Goal: Transaction & Acquisition: Purchase product/service

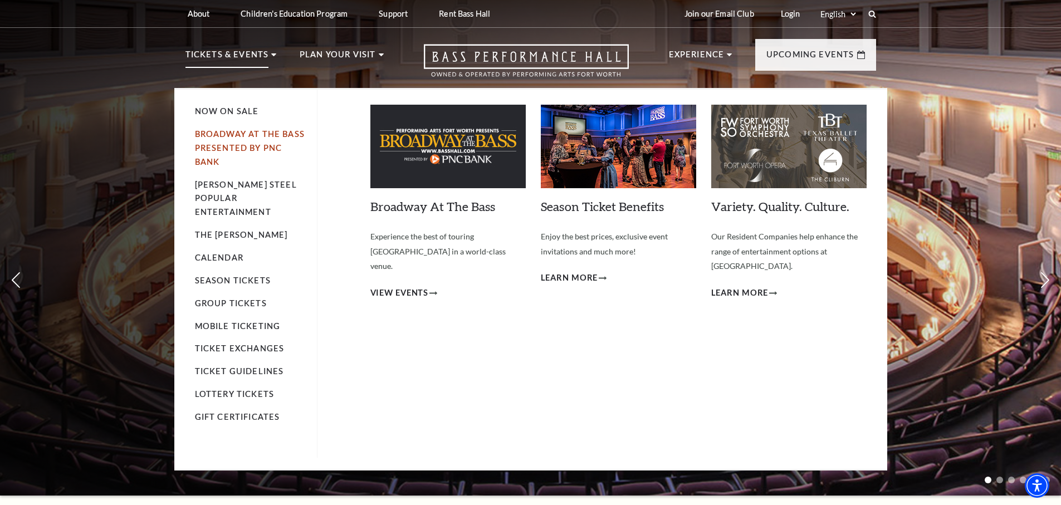
click at [241, 138] on link "Broadway At The Bass presented by PNC Bank" at bounding box center [250, 147] width 110 height 37
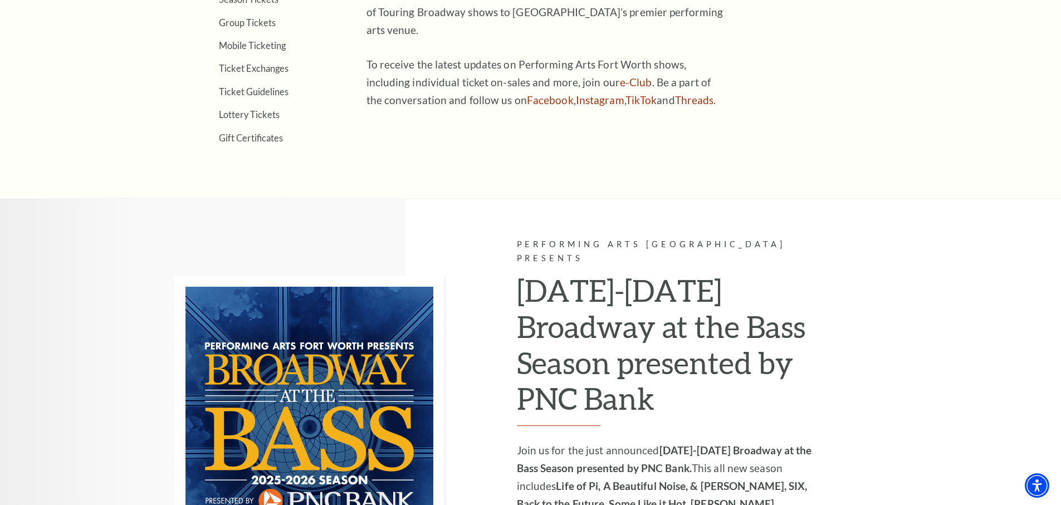
scroll to position [807, 0]
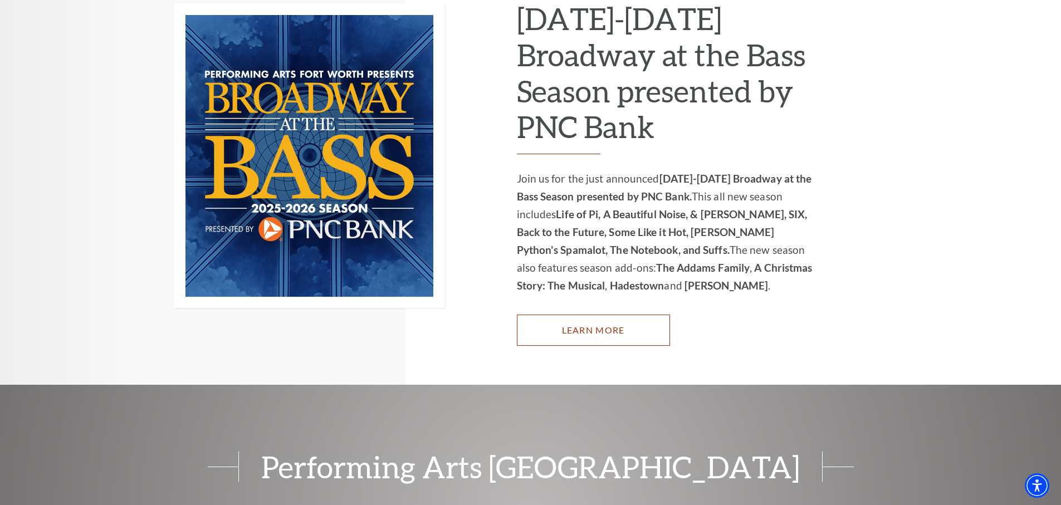
click at [622, 318] on link "Learn More" at bounding box center [593, 330] width 153 height 31
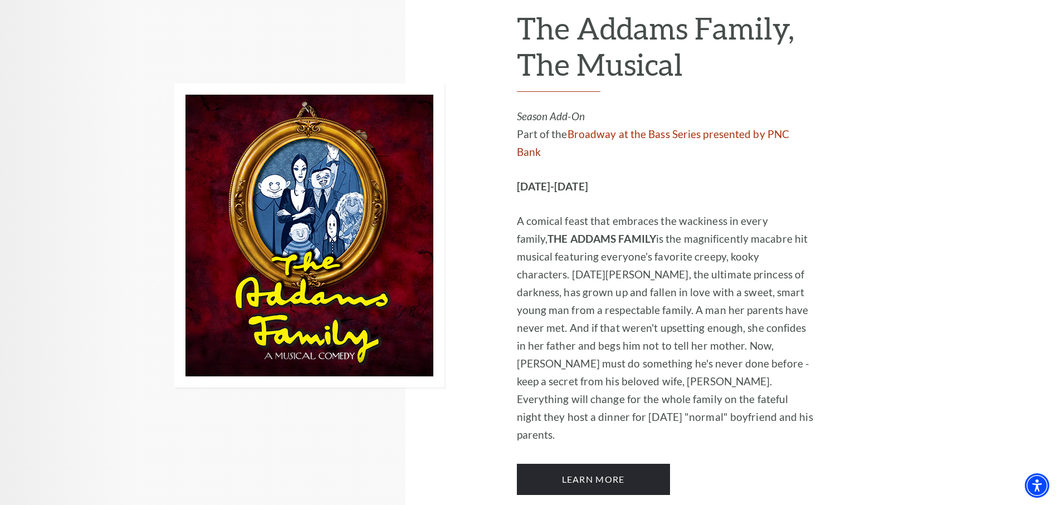
scroll to position [2192, 0]
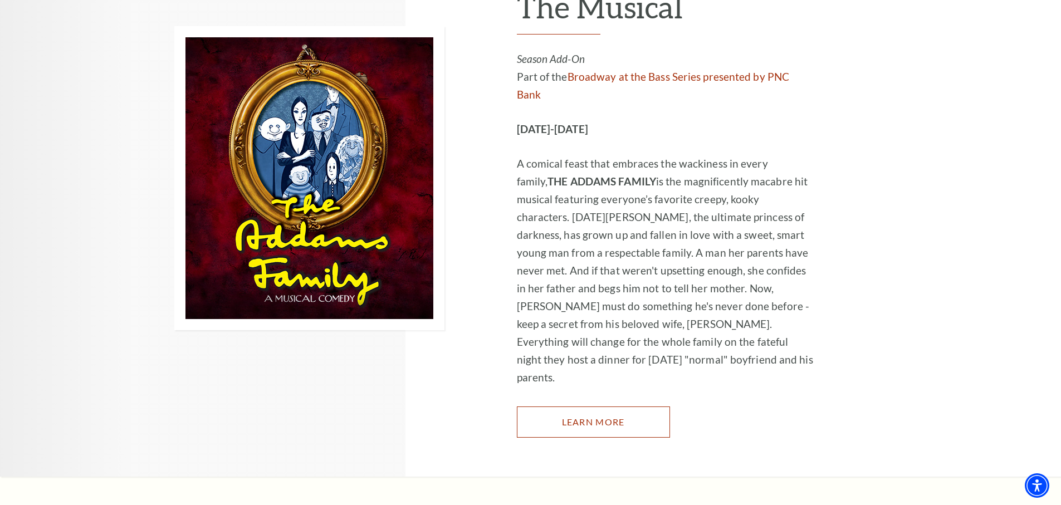
drag, startPoint x: 504, startPoint y: 294, endPoint x: 598, endPoint y: 291, distance: 94.1
click at [598, 406] on link "Learn More" at bounding box center [593, 421] width 153 height 31
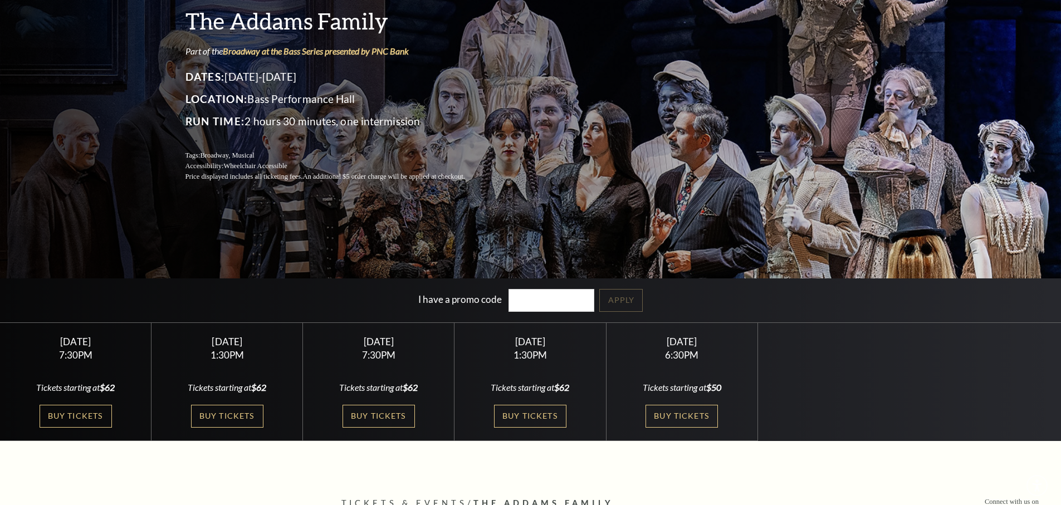
scroll to position [176, 0]
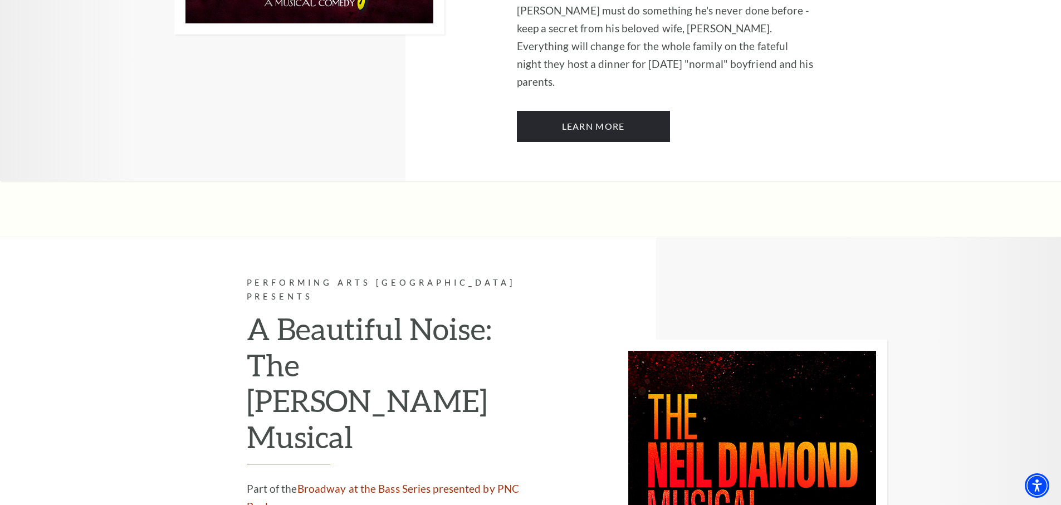
scroll to position [2516, 0]
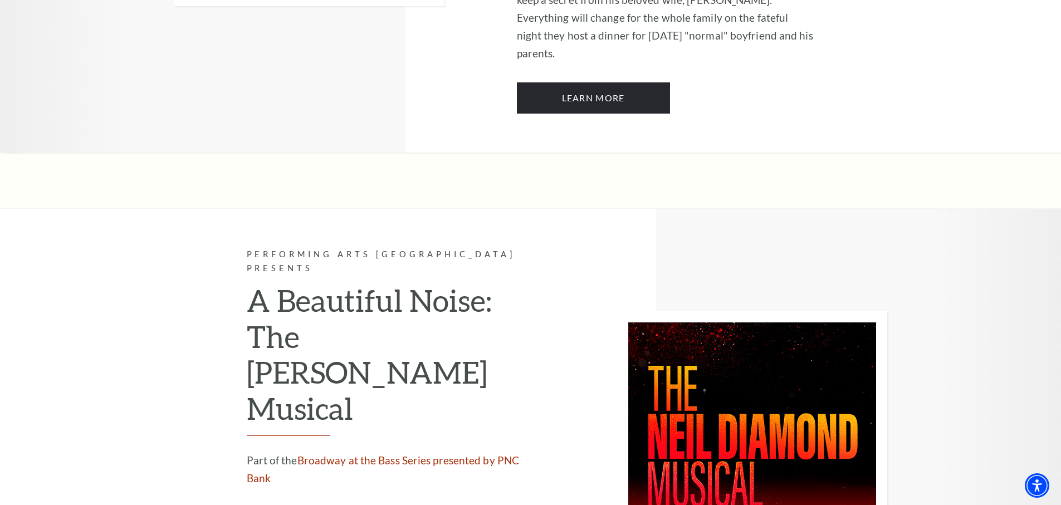
drag, startPoint x: 0, startPoint y: 0, endPoint x: 375, endPoint y: 448, distance: 584.5
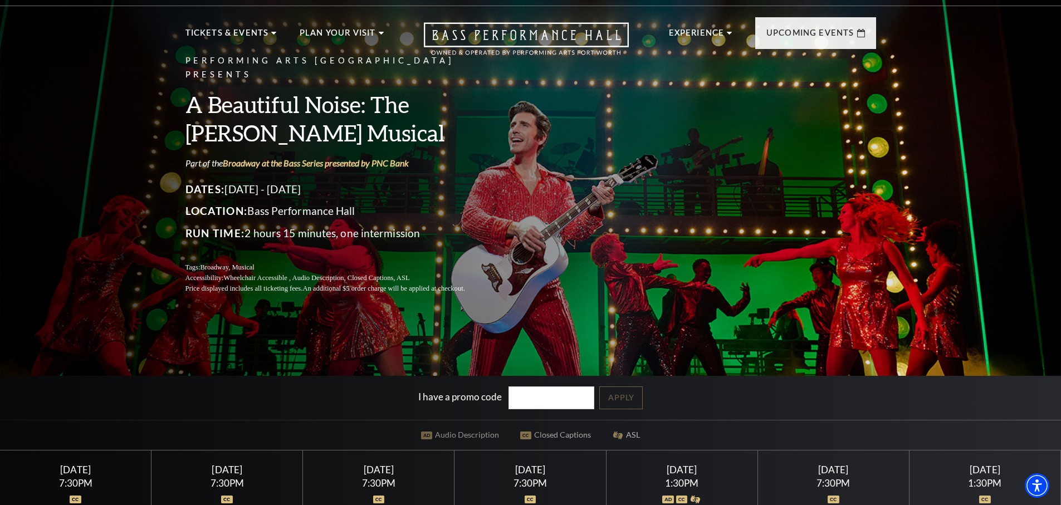
scroll to position [169, 0]
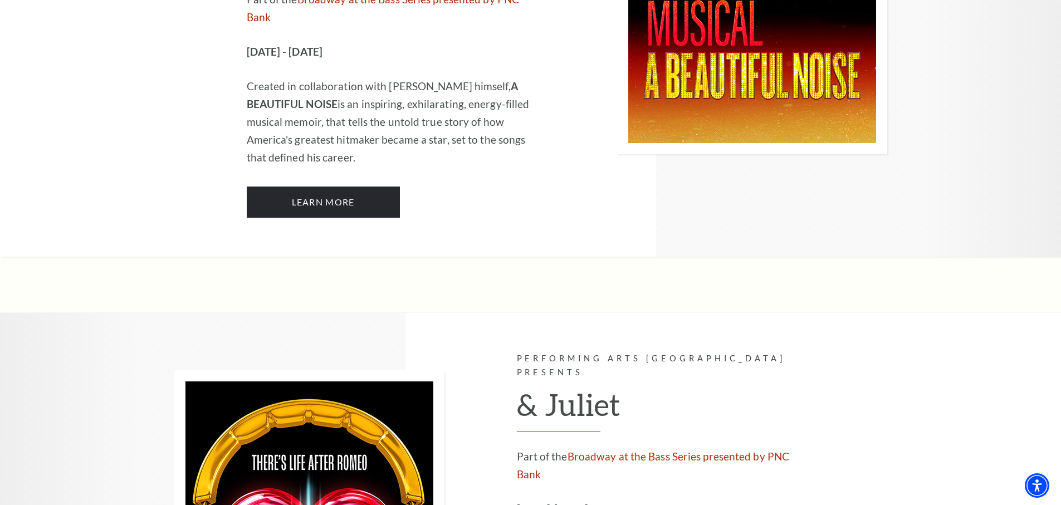
scroll to position [3030, 0]
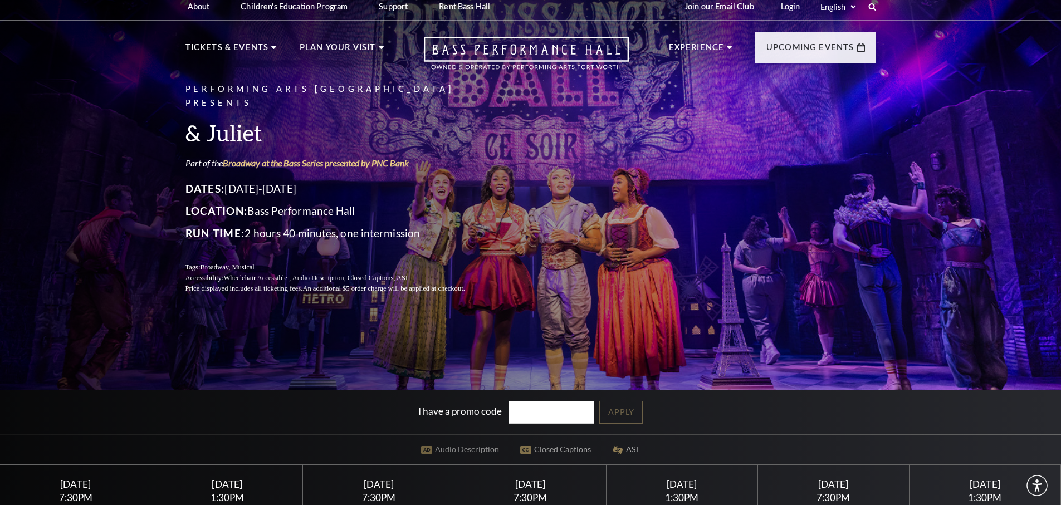
scroll to position [193, 0]
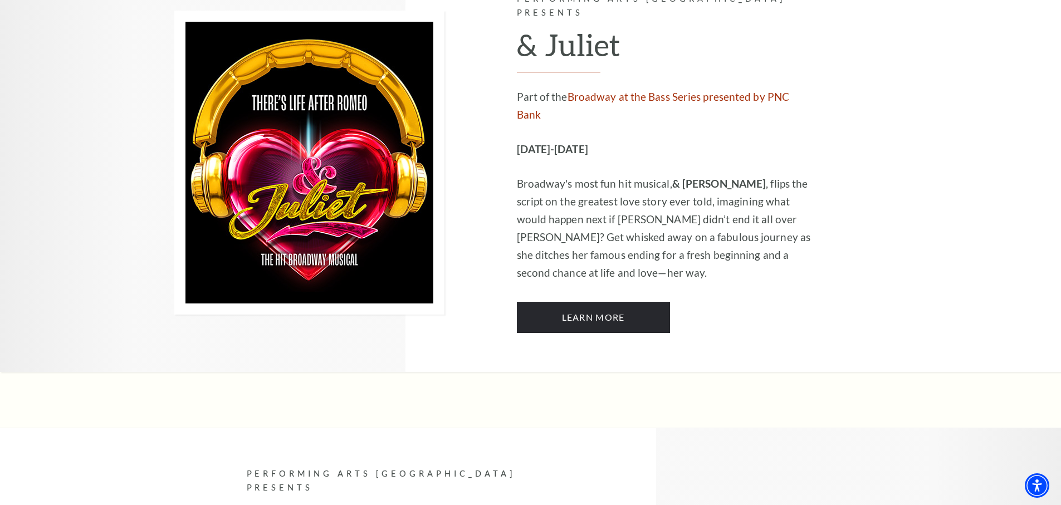
scroll to position [3609, 0]
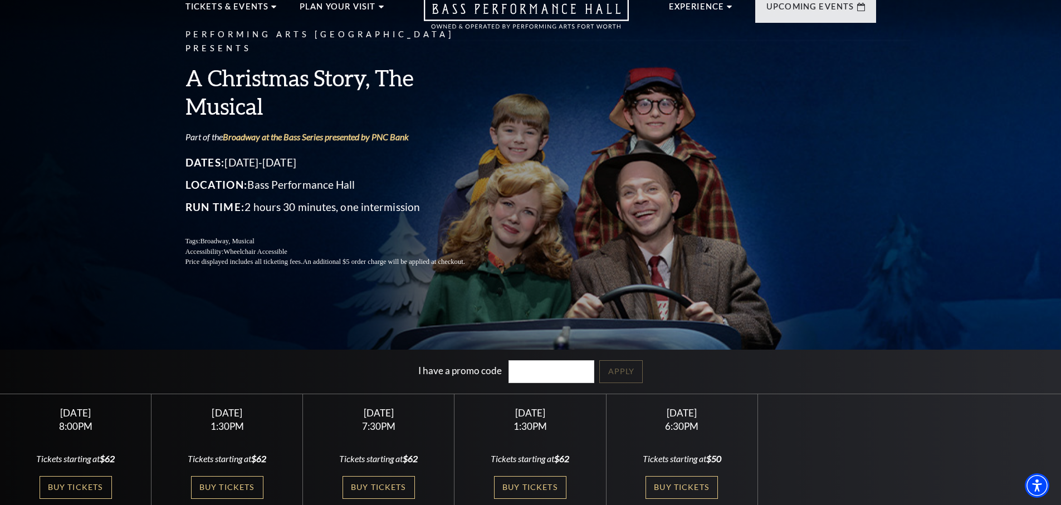
scroll to position [55, 0]
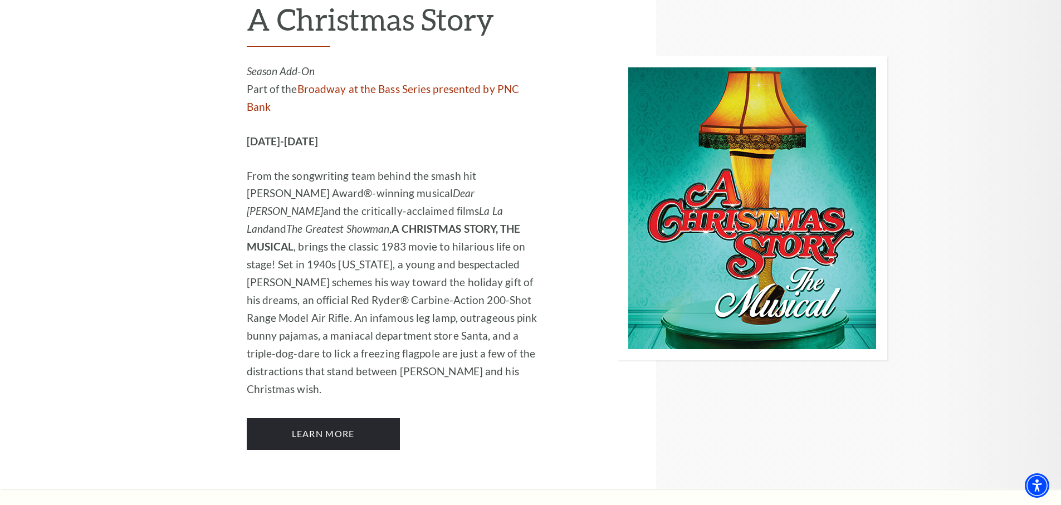
scroll to position [4035, 0]
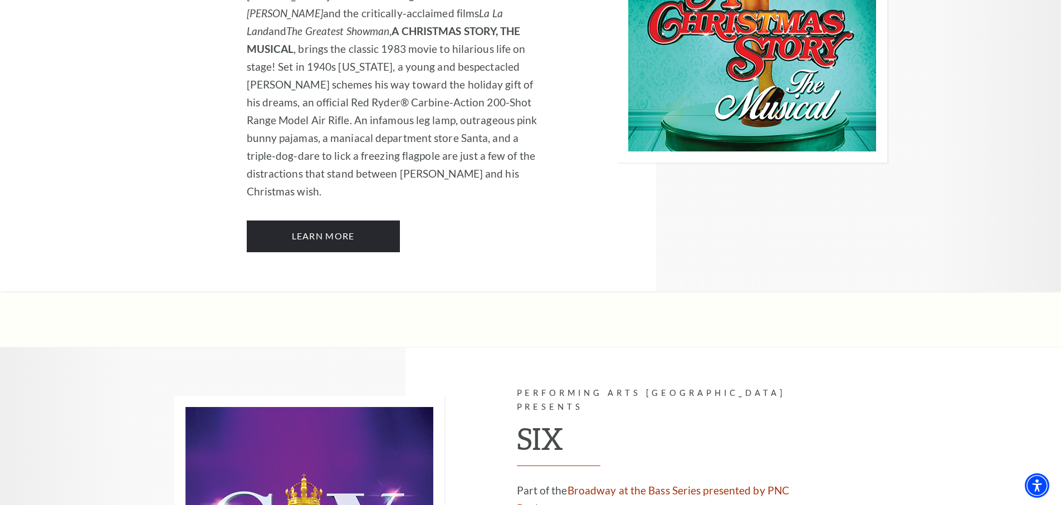
drag, startPoint x: 0, startPoint y: 0, endPoint x: 635, endPoint y: 395, distance: 747.4
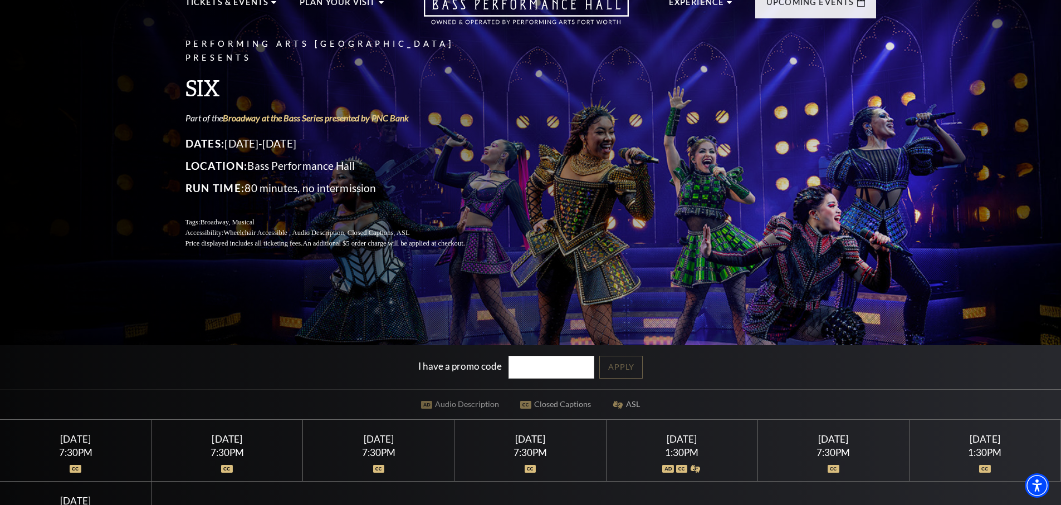
scroll to position [219, 0]
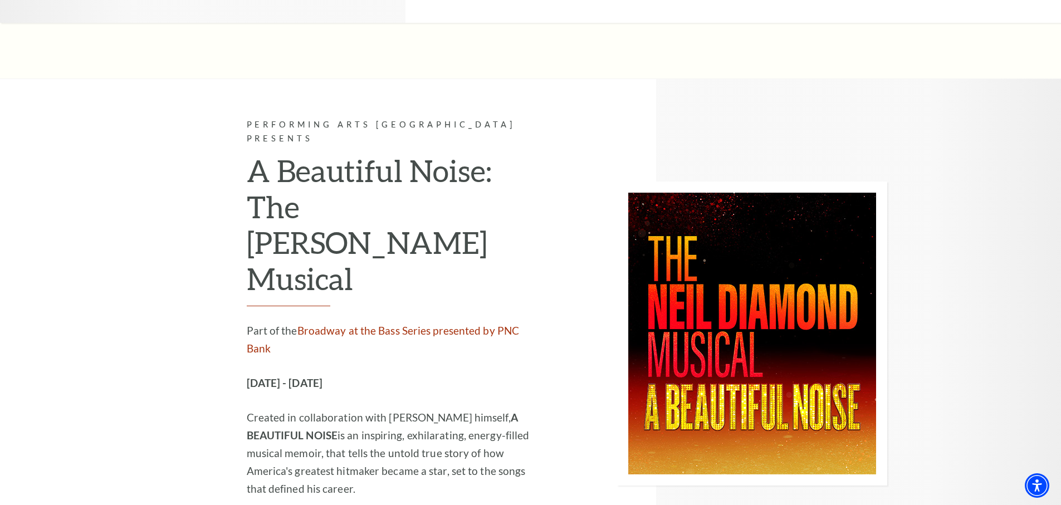
scroll to position [2996, 0]
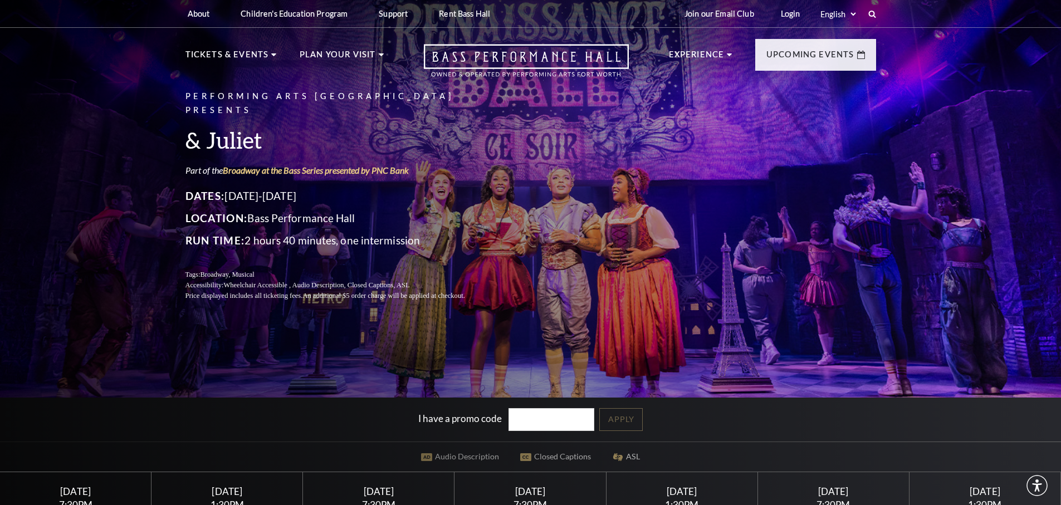
scroll to position [109, 0]
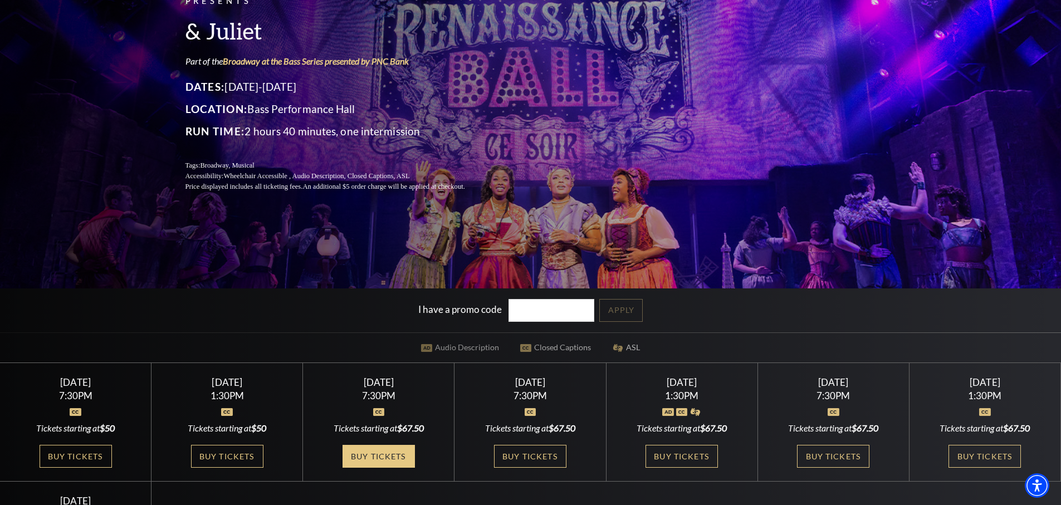
drag, startPoint x: 0, startPoint y: 0, endPoint x: 379, endPoint y: 462, distance: 596.9
click at [379, 462] on link "Buy Tickets" at bounding box center [378, 456] width 72 height 23
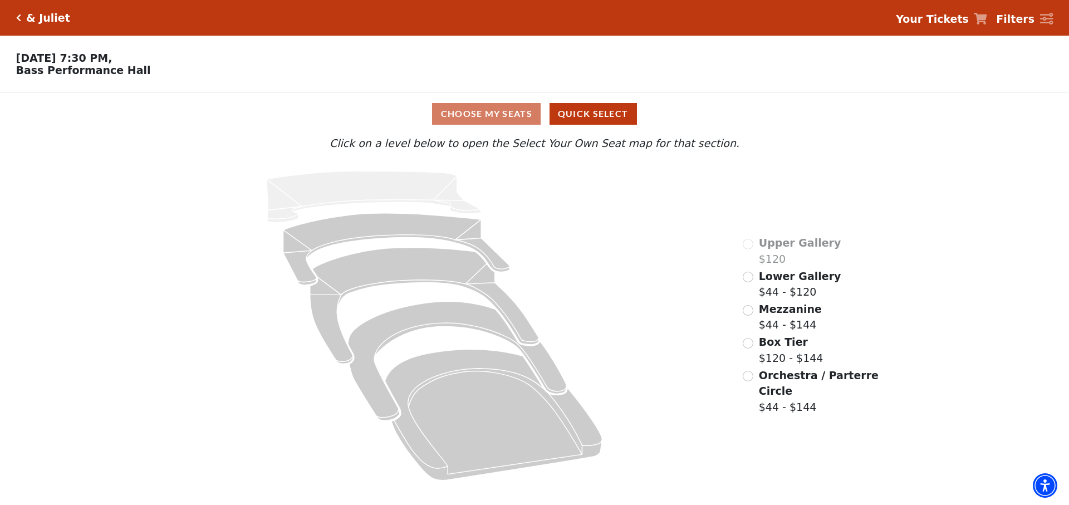
click at [466, 398] on icon "Orchestra / Parterre Circle - Seats Available: 44" at bounding box center [493, 414] width 217 height 131
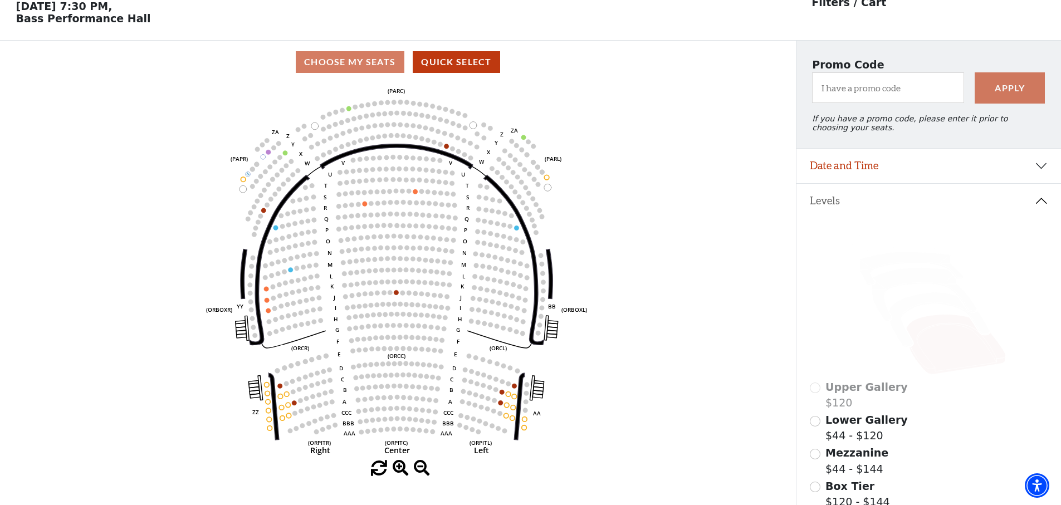
scroll to position [59, 0]
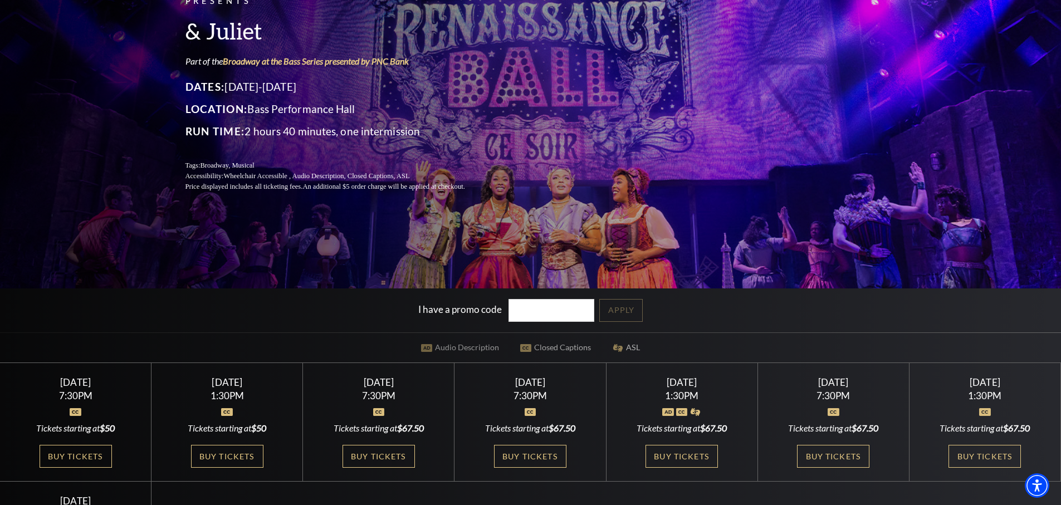
scroll to position [124, 0]
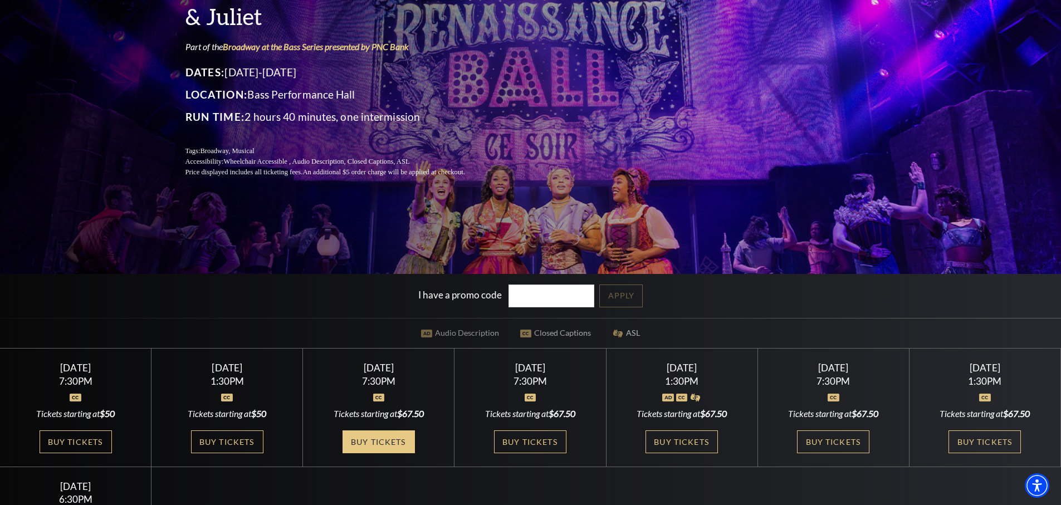
click at [403, 443] on link "Buy Tickets" at bounding box center [378, 441] width 72 height 23
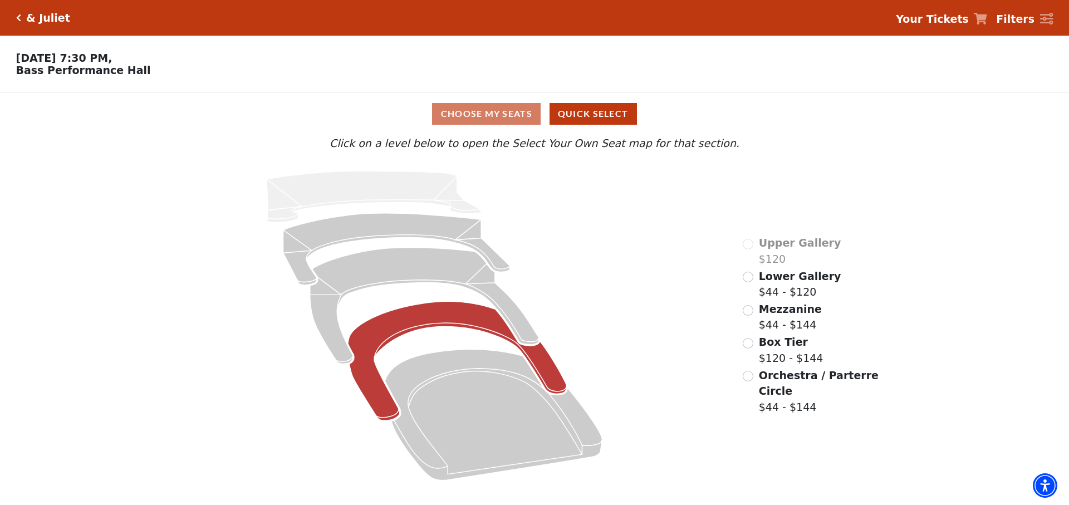
click at [453, 318] on icon at bounding box center [457, 360] width 219 height 119
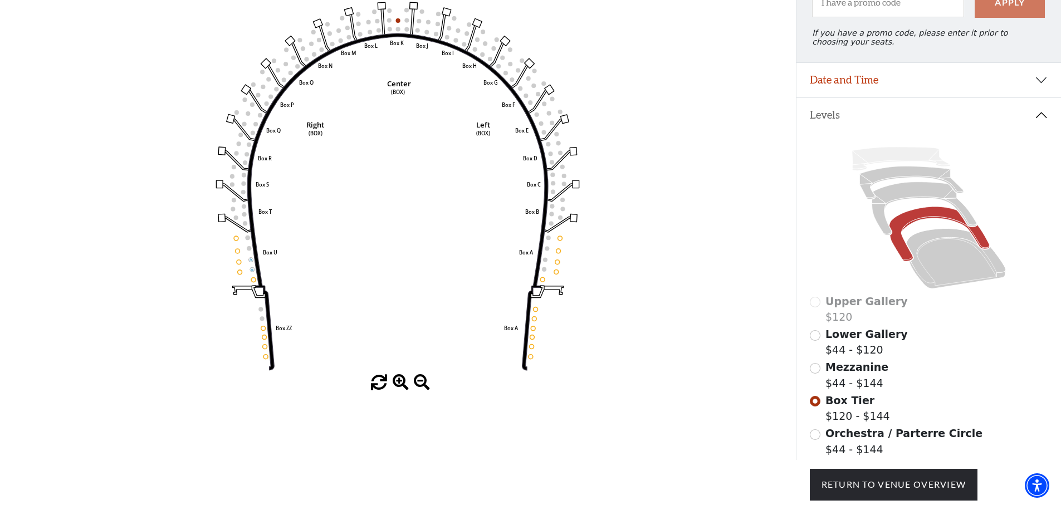
scroll to position [214, 0]
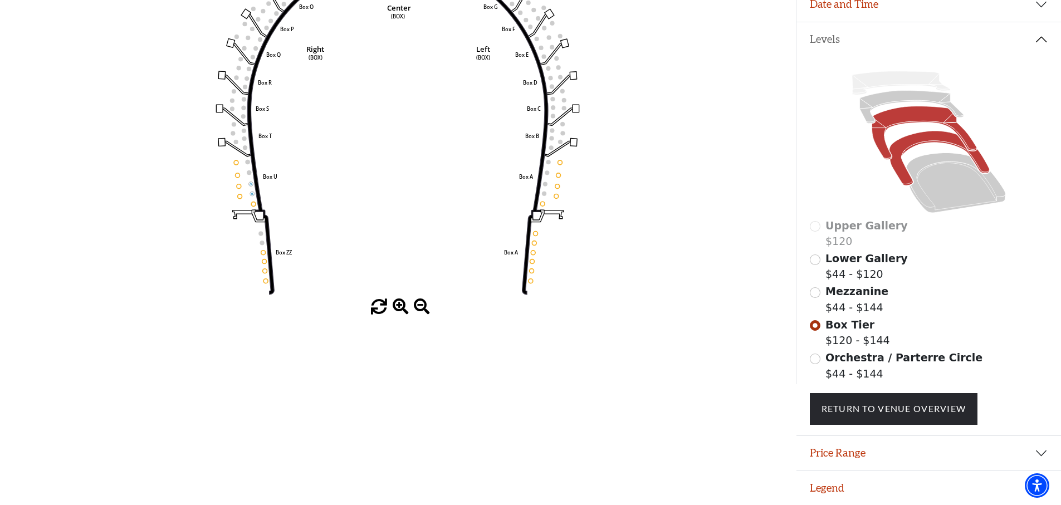
drag, startPoint x: 925, startPoint y: 124, endPoint x: 923, endPoint y: 115, distance: 8.5
click at [924, 121] on icon at bounding box center [928, 142] width 238 height 150
click at [922, 115] on icon at bounding box center [923, 132] width 105 height 53
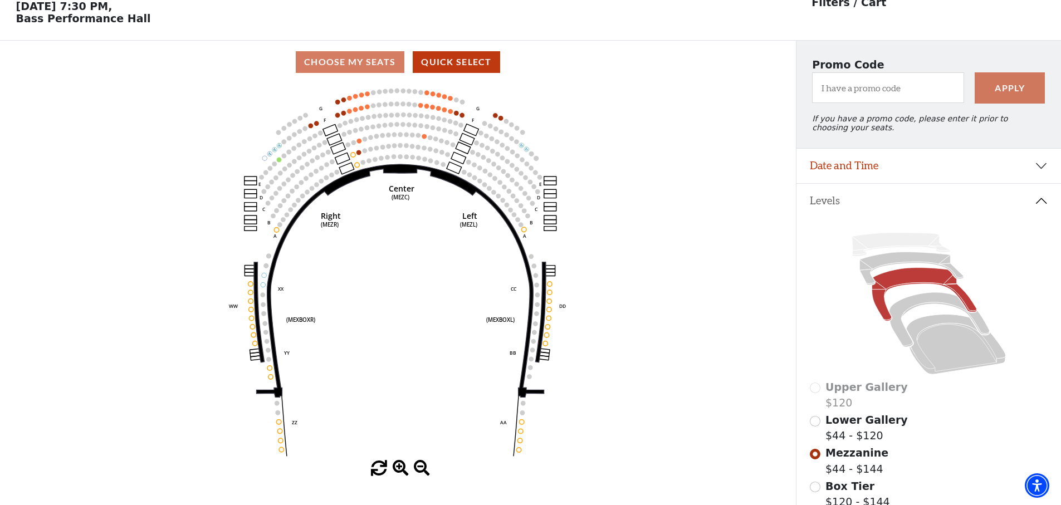
scroll to position [59, 0]
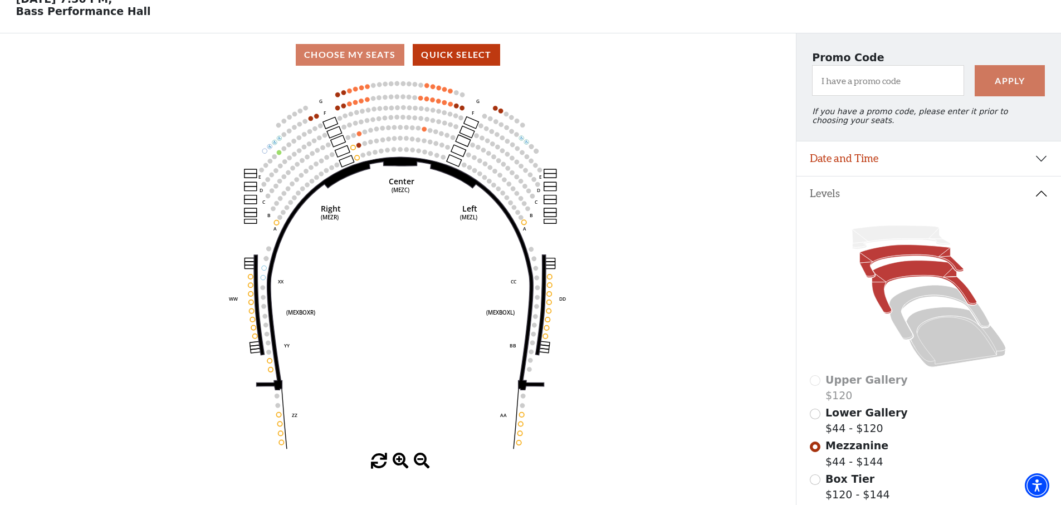
click at [886, 254] on icon at bounding box center [911, 261] width 104 height 33
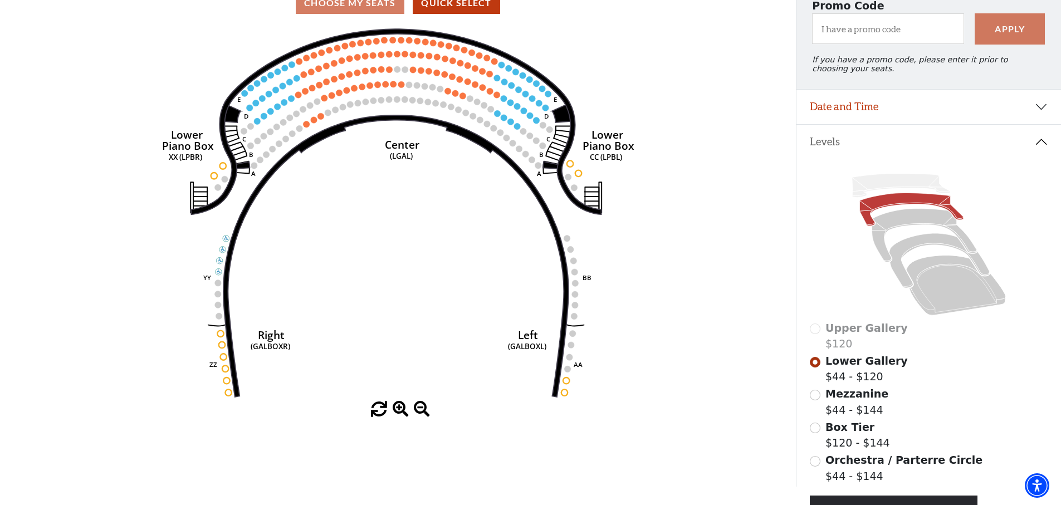
scroll to position [214, 0]
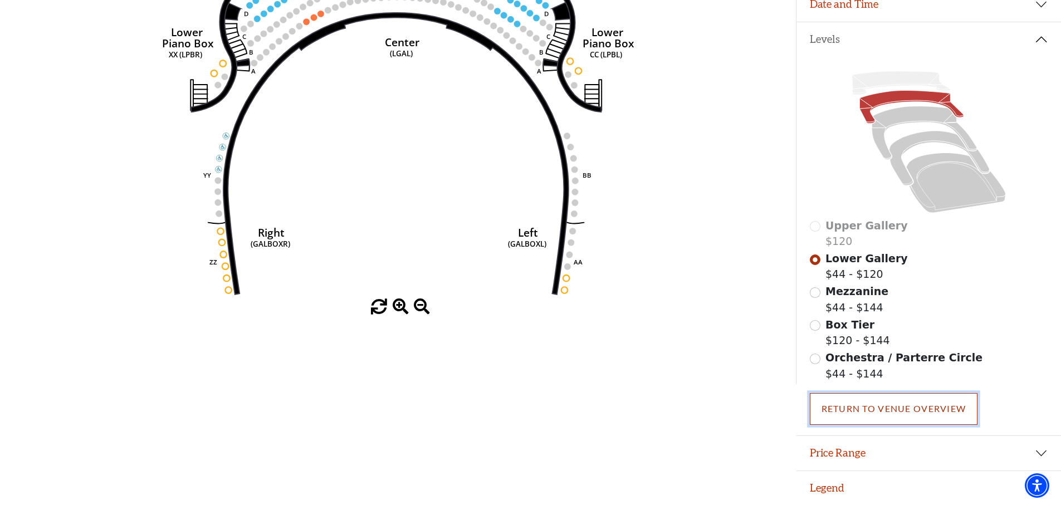
click at [875, 402] on link "Return To Venue Overview" at bounding box center [893, 408] width 168 height 31
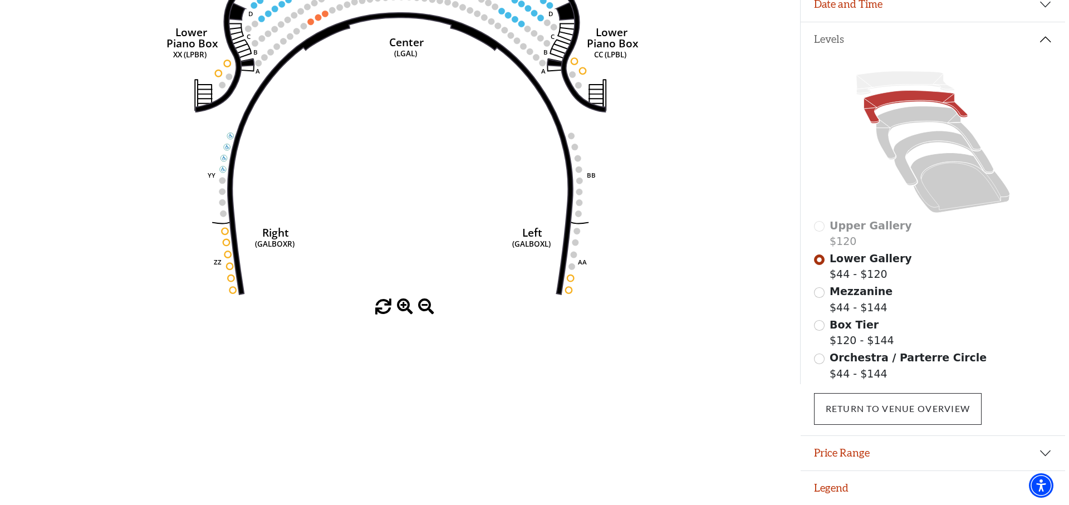
scroll to position [0, 0]
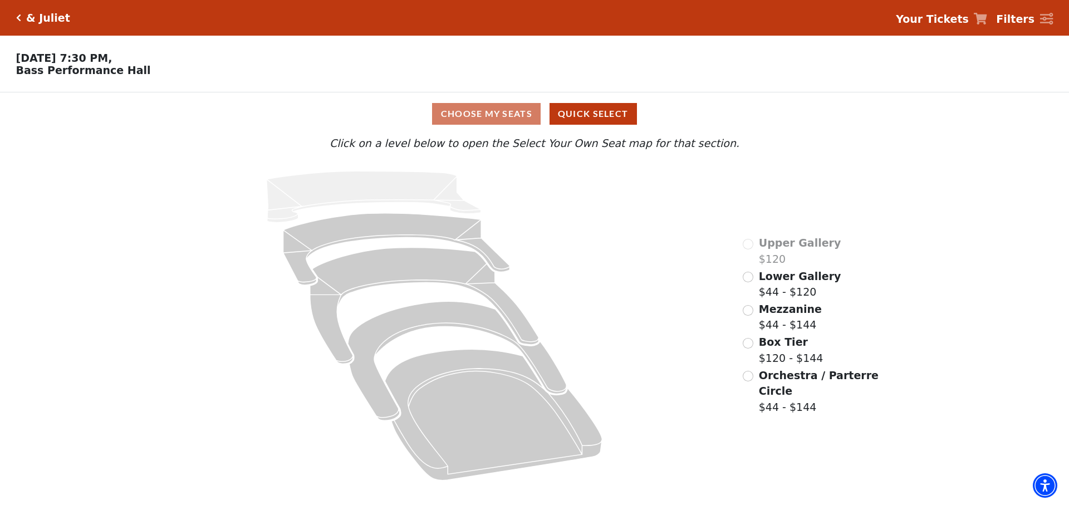
click at [19, 21] on icon "Click here to go back to filters" at bounding box center [18, 18] width 5 height 8
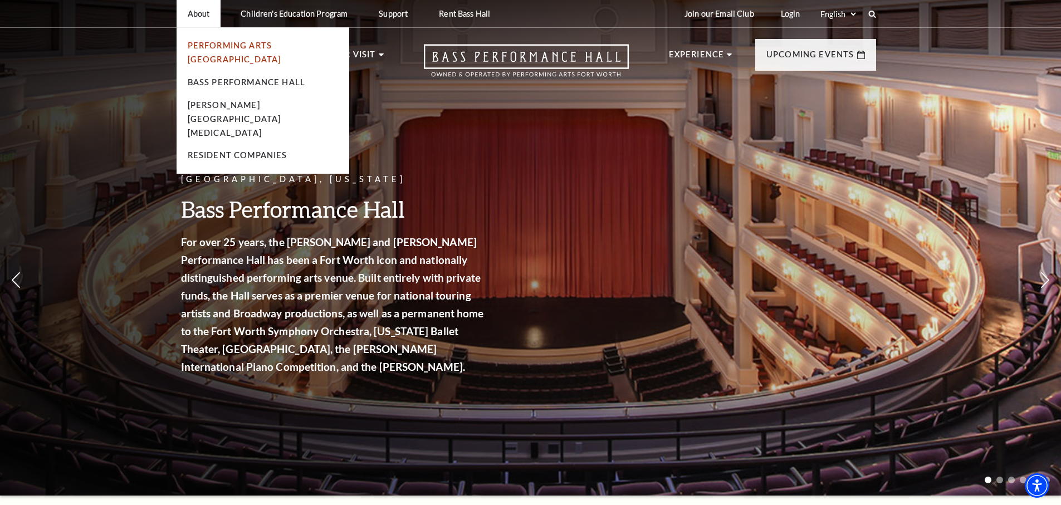
click at [220, 46] on link "Performing Arts [GEOGRAPHIC_DATA]" at bounding box center [235, 52] width 94 height 23
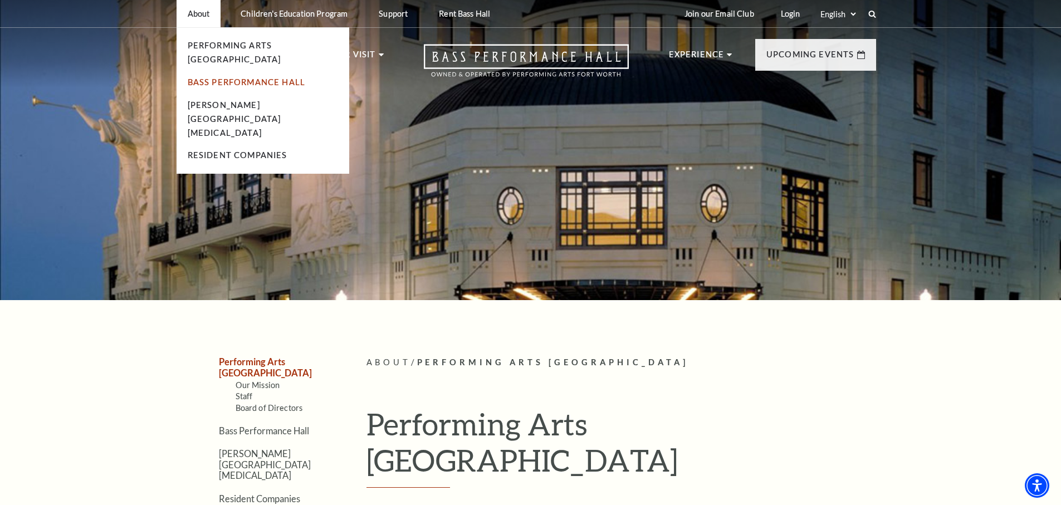
click at [217, 77] on link "Bass Performance Hall" at bounding box center [247, 81] width 118 height 9
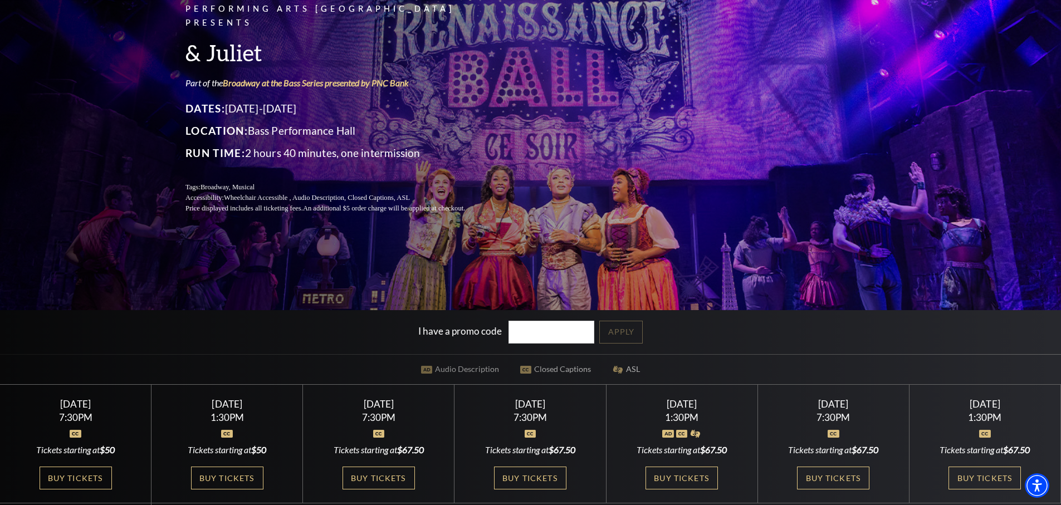
scroll to position [202, 0]
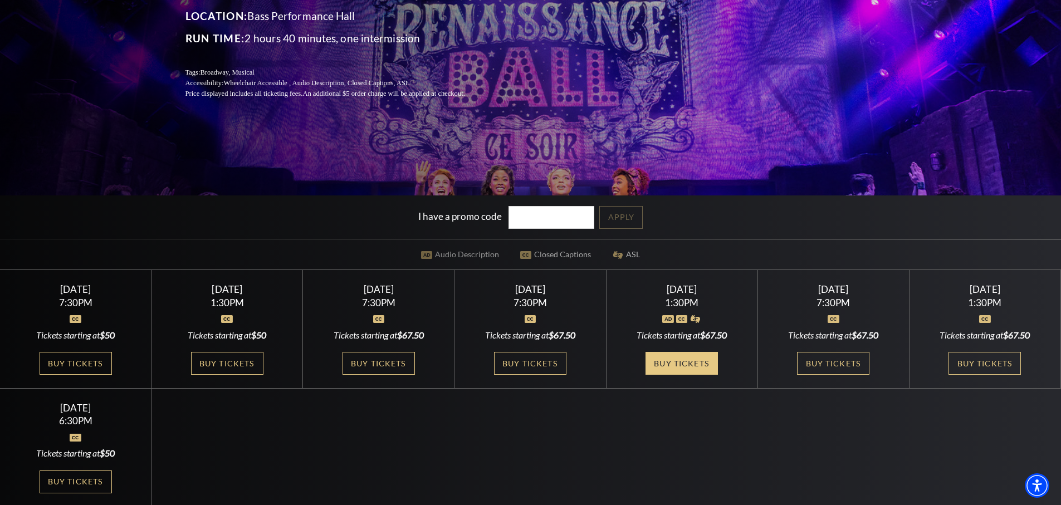
click link "Buy Tickets"
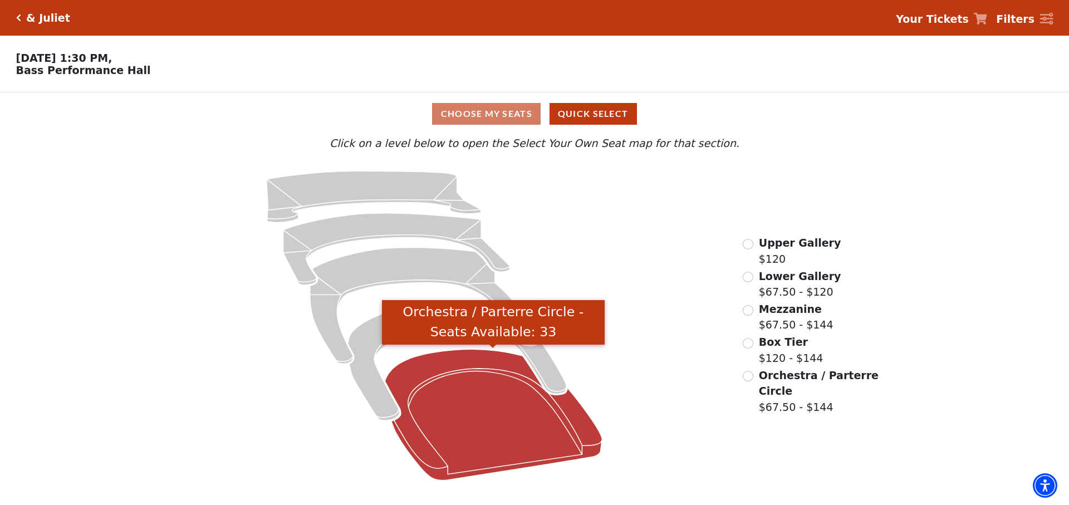
click at [494, 391] on icon "Orchestra / Parterre Circle - Seats Available: 33" at bounding box center [493, 414] width 217 height 131
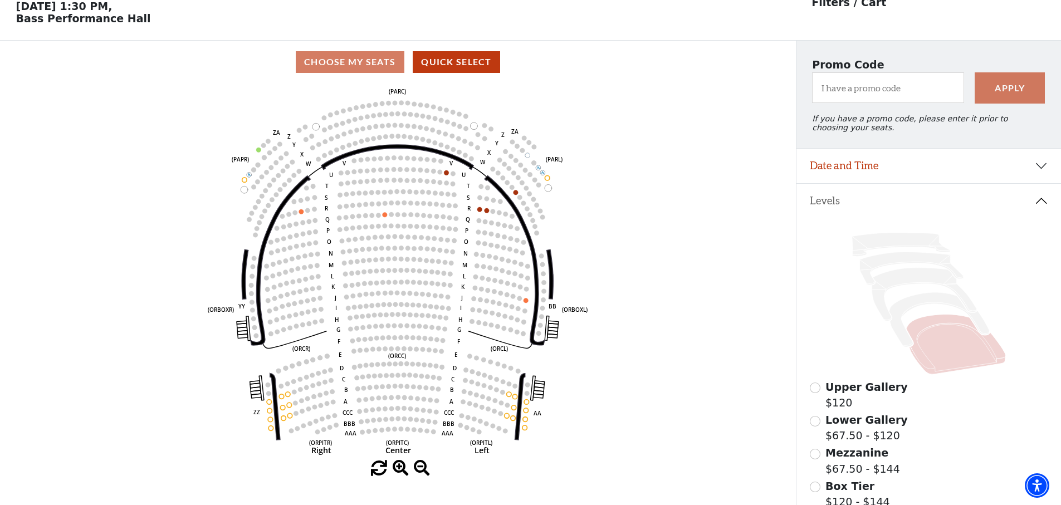
scroll to position [73, 0]
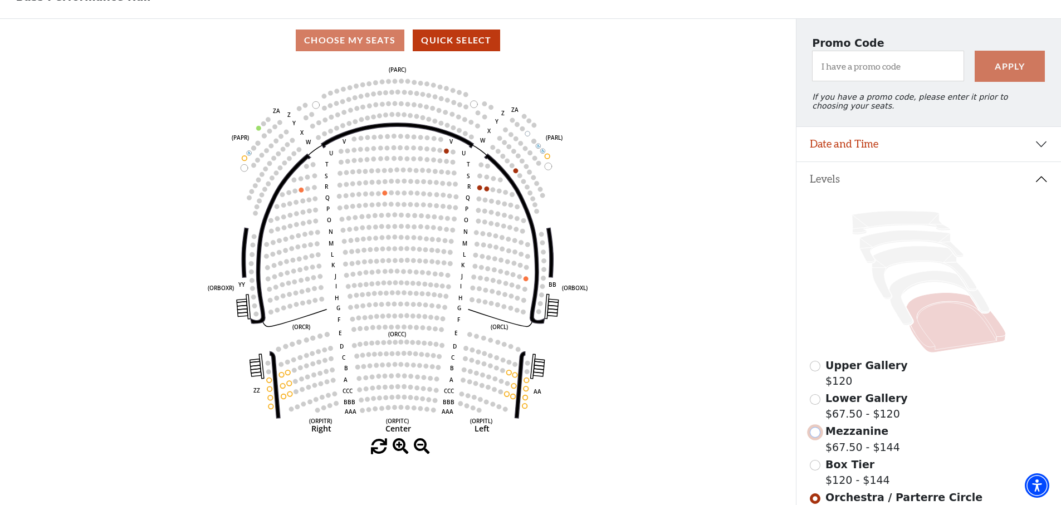
click at [818, 434] on input "Mezzanine$67.50 - $144\a" at bounding box center [814, 432] width 11 height 11
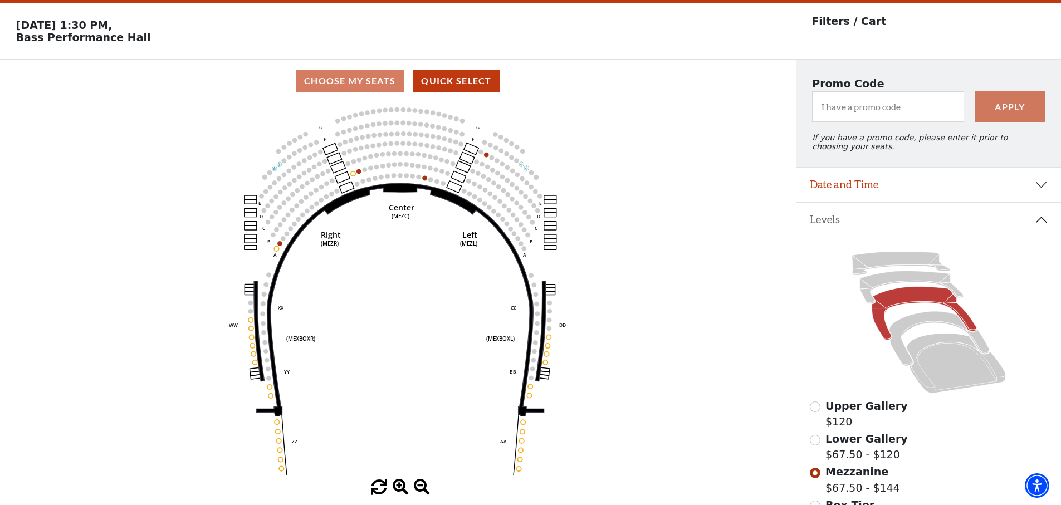
scroll to position [52, 0]
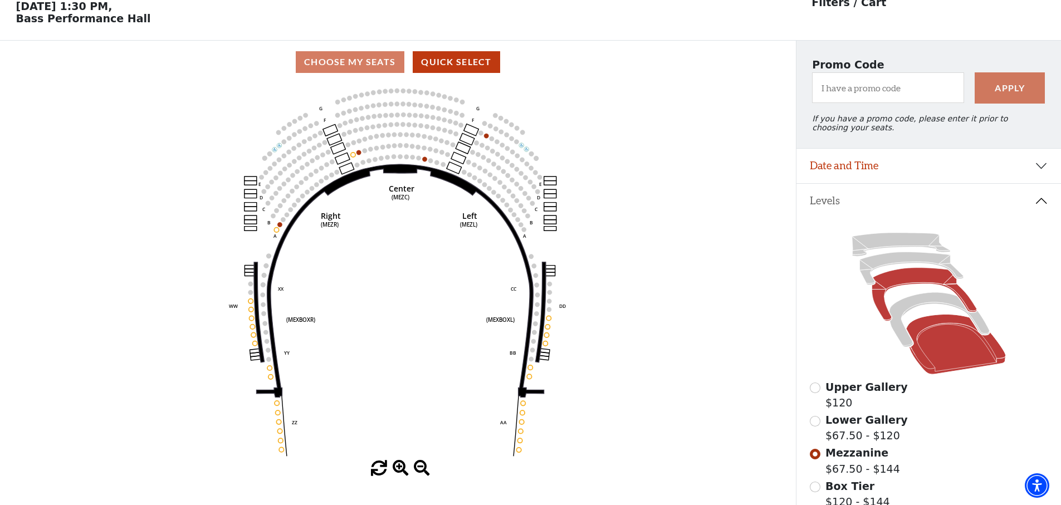
click at [930, 325] on icon at bounding box center [956, 345] width 100 height 60
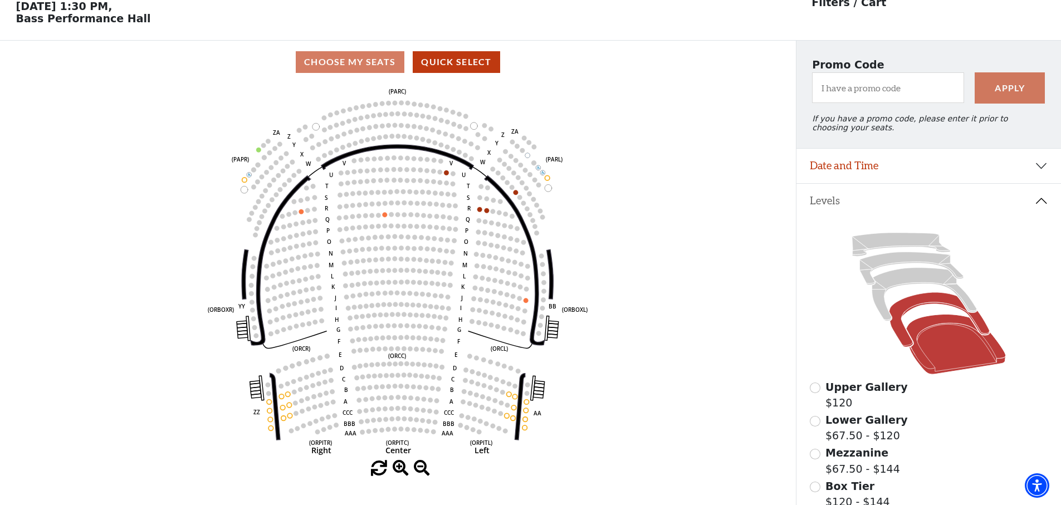
click at [913, 307] on icon at bounding box center [939, 320] width 100 height 55
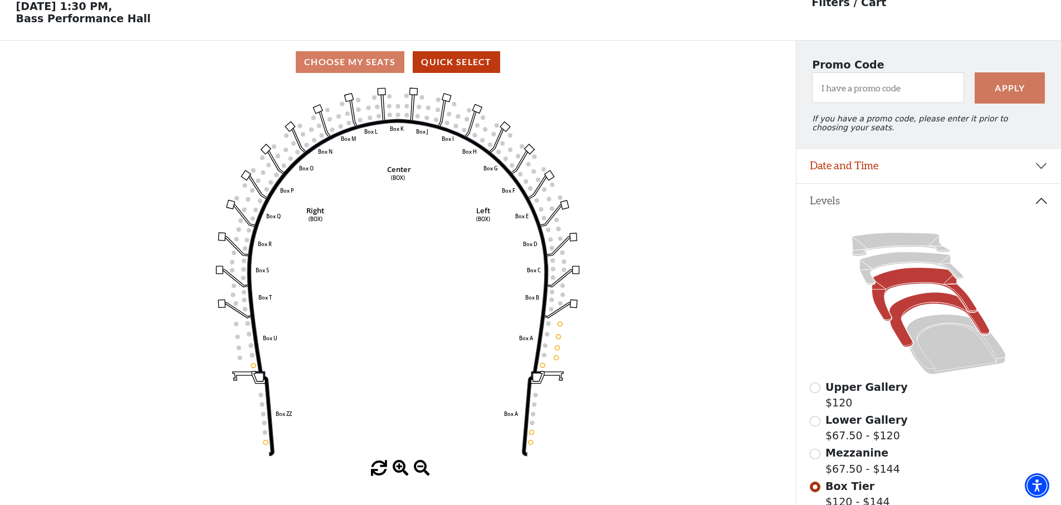
click at [925, 278] on icon at bounding box center [923, 294] width 105 height 53
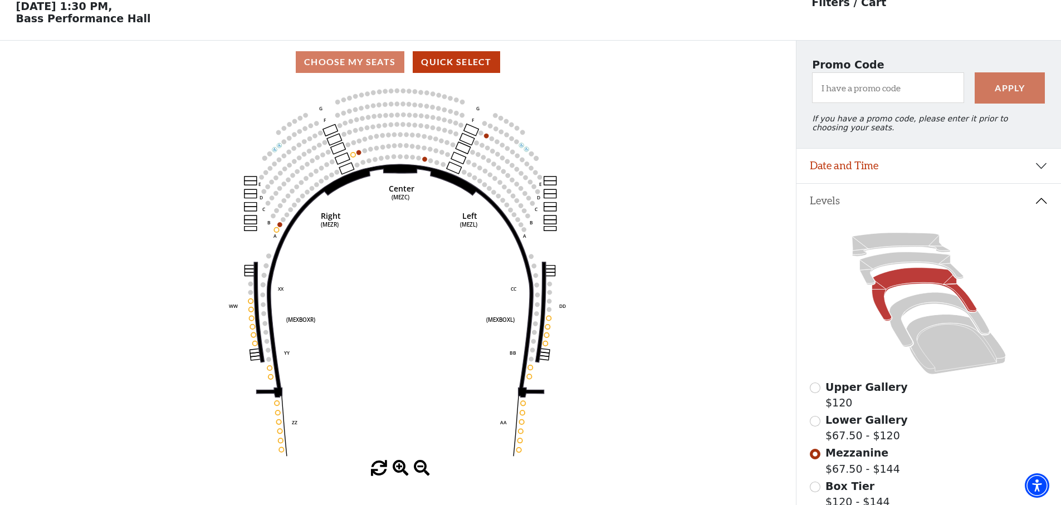
click at [882, 250] on icon at bounding box center [928, 303] width 238 height 150
click at [885, 247] on icon at bounding box center [900, 244] width 98 height 23
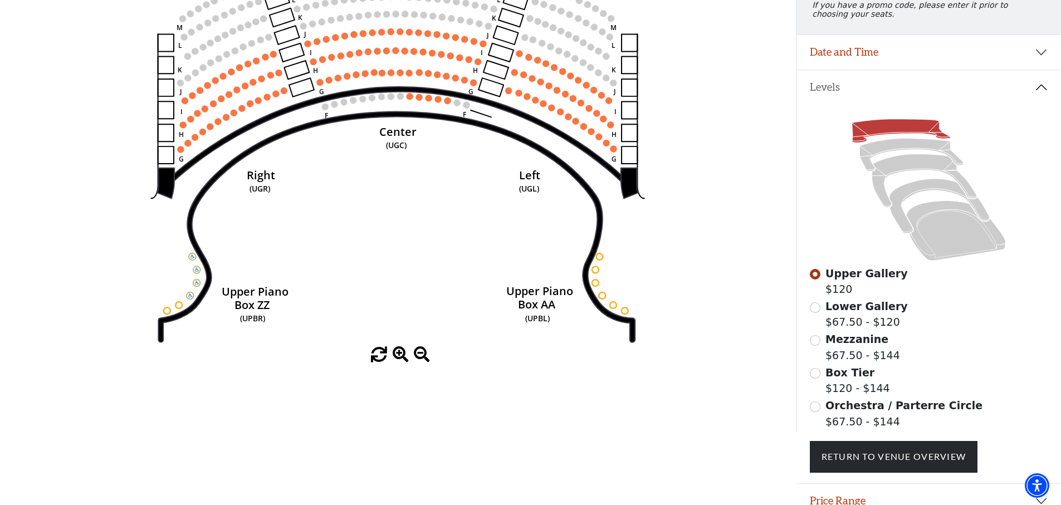
scroll to position [0, 0]
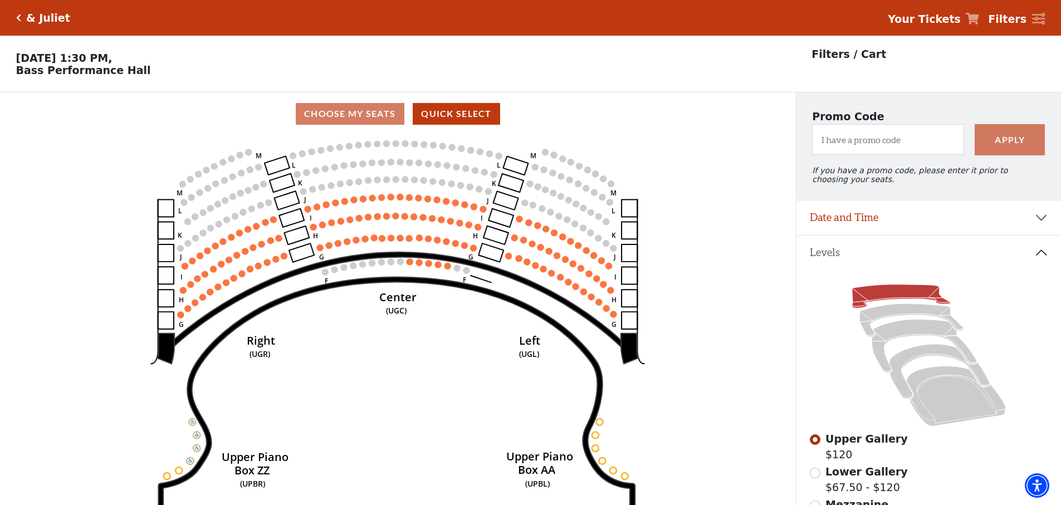
click at [20, 17] on icon "Click here to go back to filters" at bounding box center [18, 18] width 5 height 8
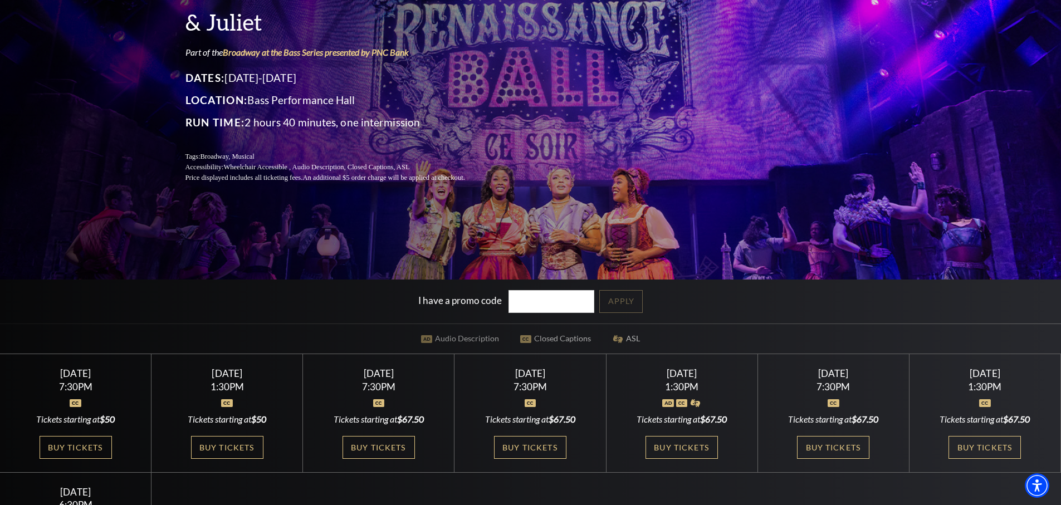
scroll to position [129, 0]
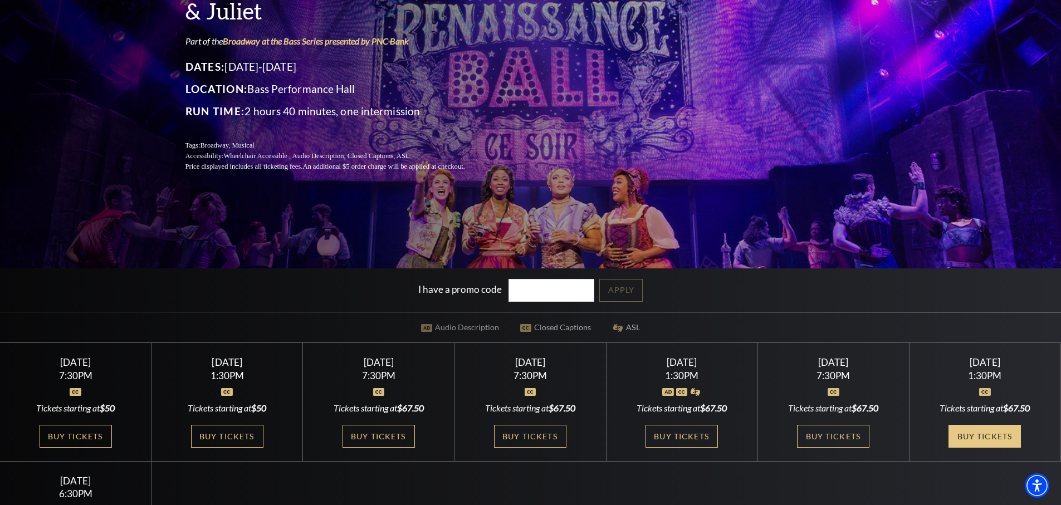
click at [984, 439] on link "Buy Tickets" at bounding box center [984, 436] width 72 height 23
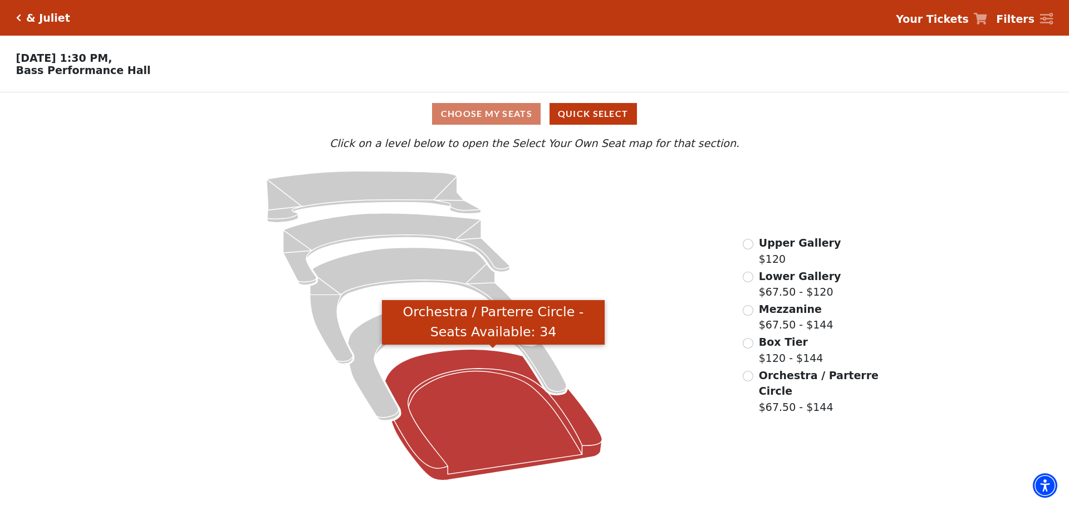
click at [470, 438] on icon "Orchestra / Parterre Circle - Seats Available: 34" at bounding box center [493, 414] width 217 height 131
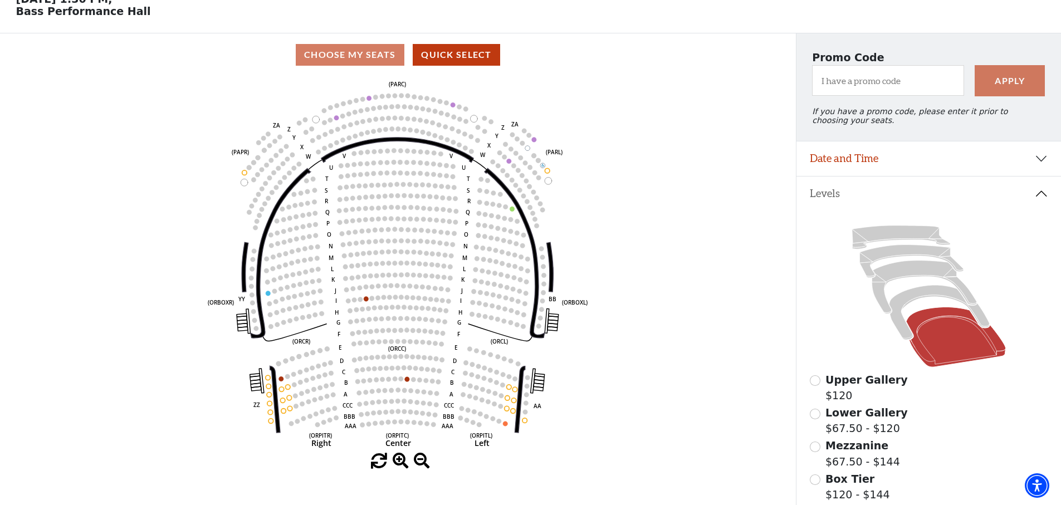
scroll to position [84, 0]
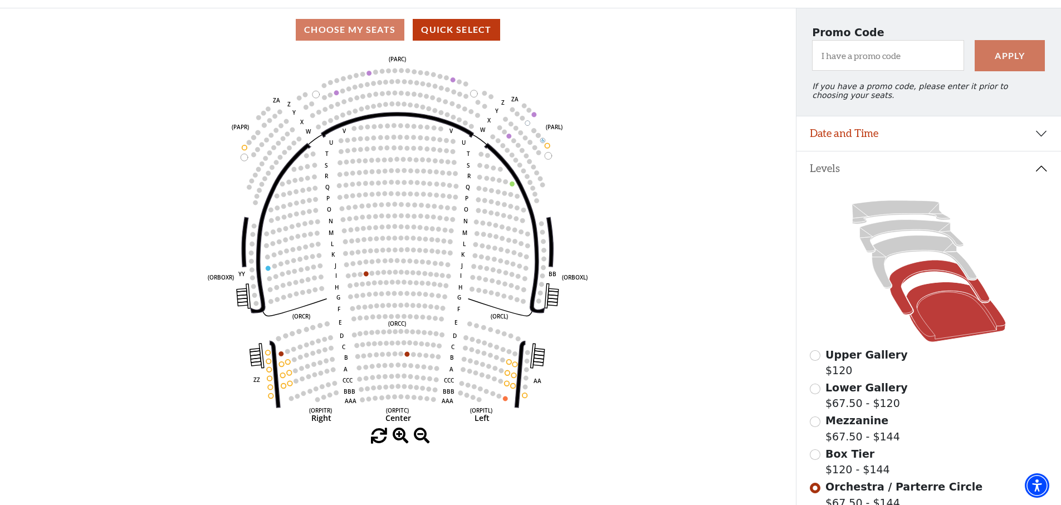
click at [910, 275] on icon at bounding box center [939, 288] width 100 height 55
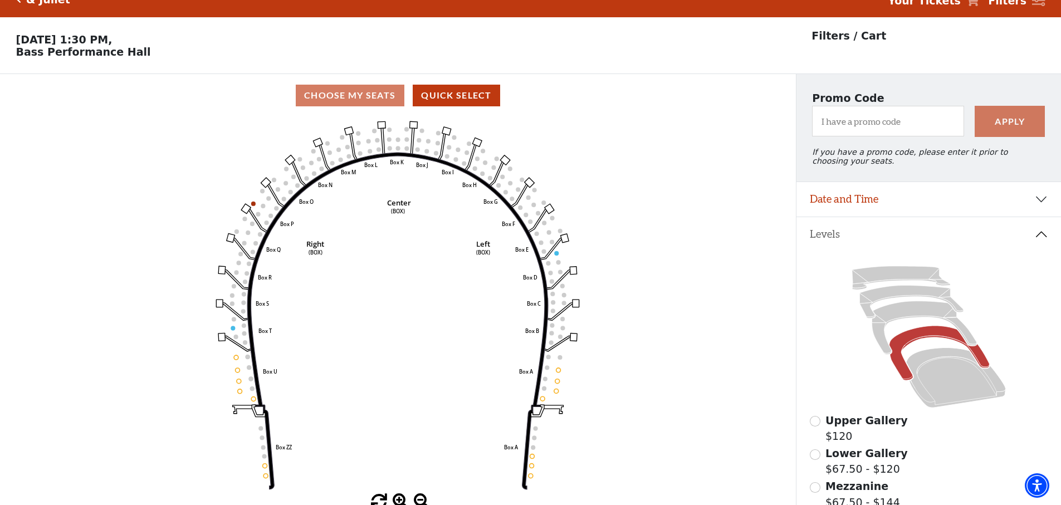
scroll to position [52, 0]
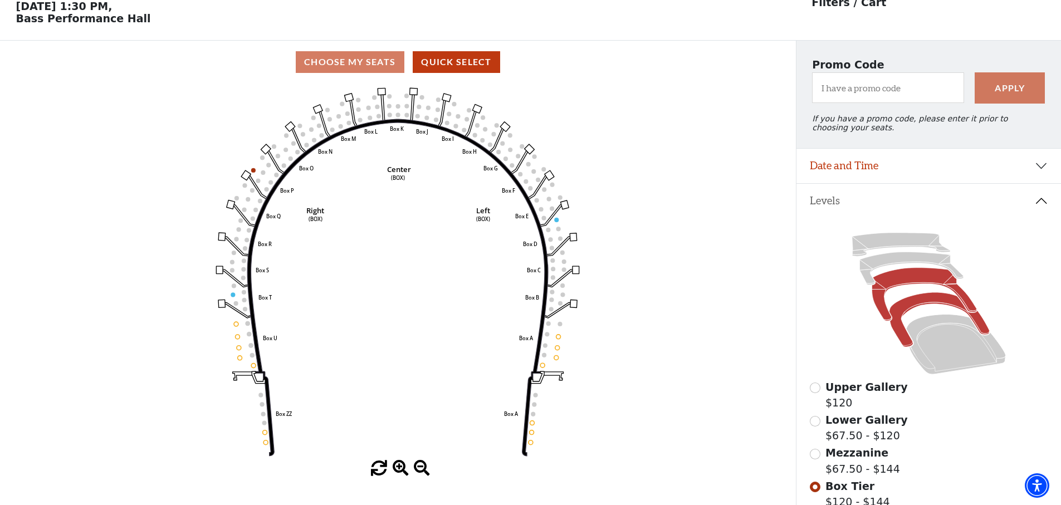
click at [912, 274] on icon at bounding box center [923, 294] width 105 height 53
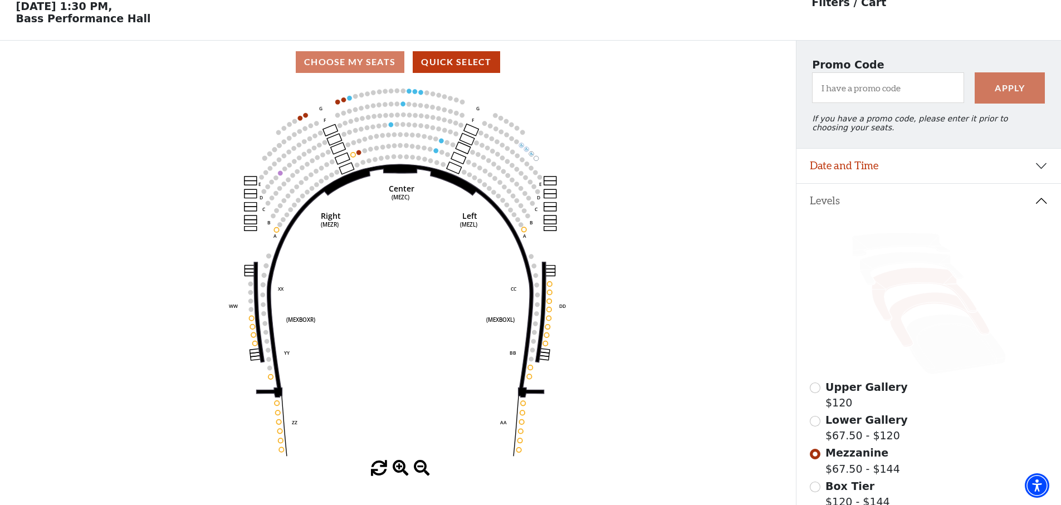
click at [921, 299] on icon at bounding box center [939, 320] width 100 height 55
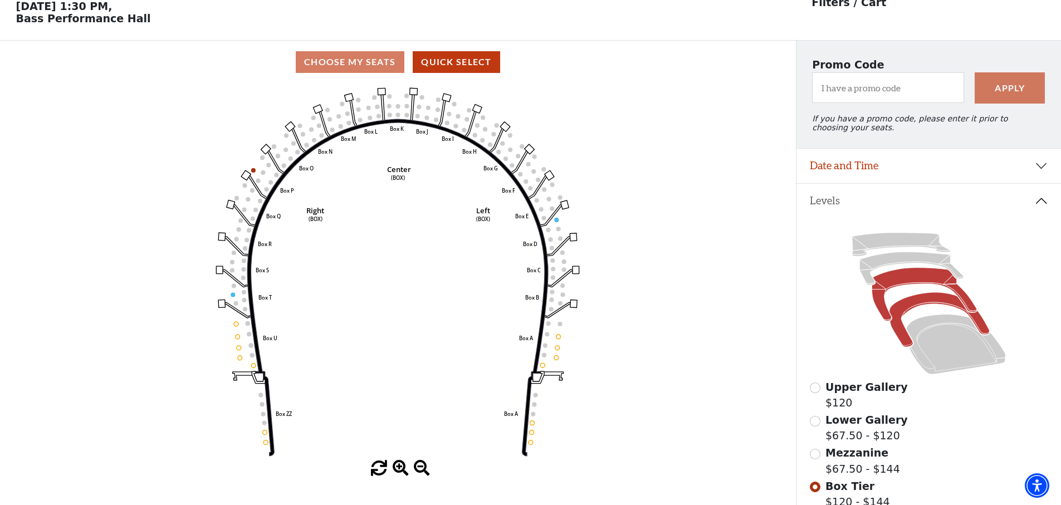
click at [926, 277] on icon at bounding box center [923, 294] width 105 height 53
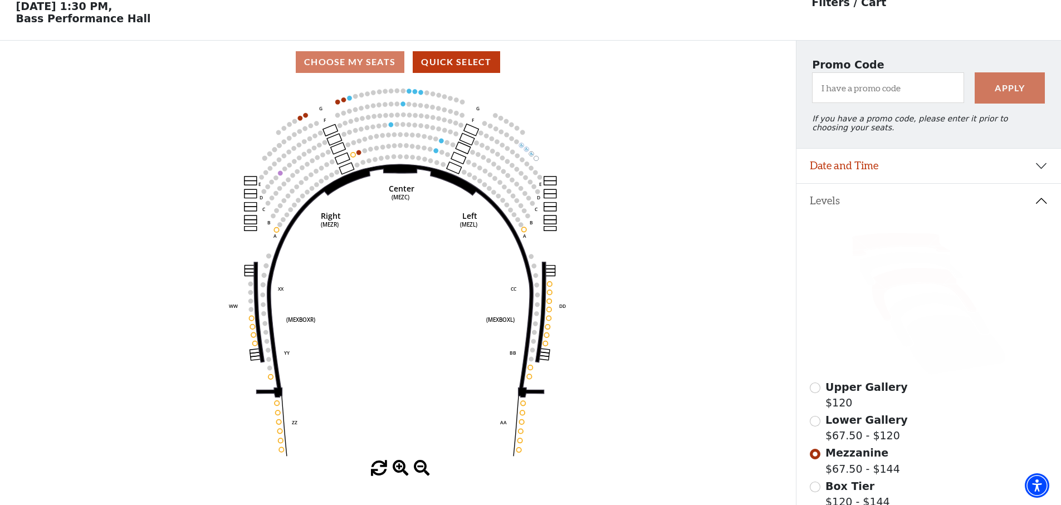
click at [915, 243] on icon at bounding box center [900, 244] width 98 height 23
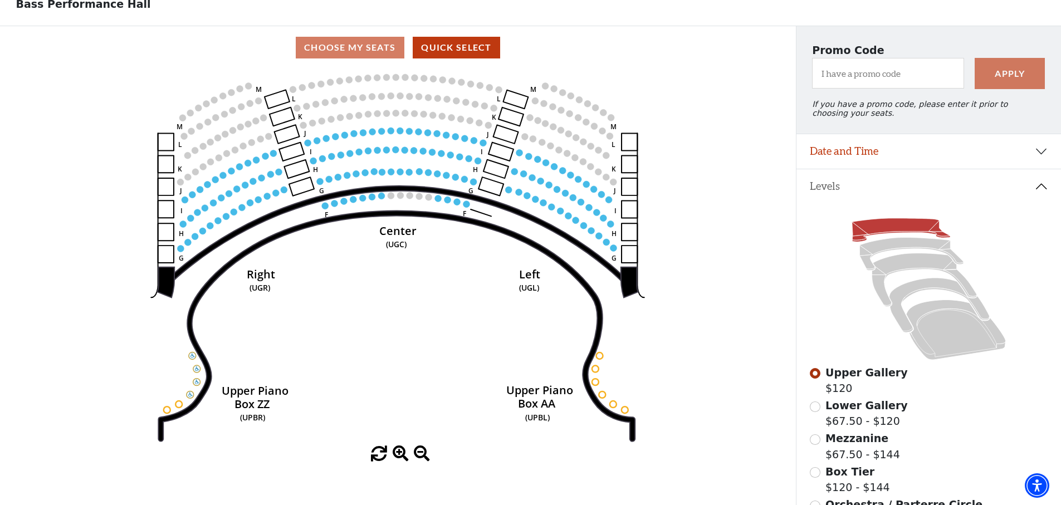
scroll to position [73, 0]
